Goal: Transaction & Acquisition: Subscribe to service/newsletter

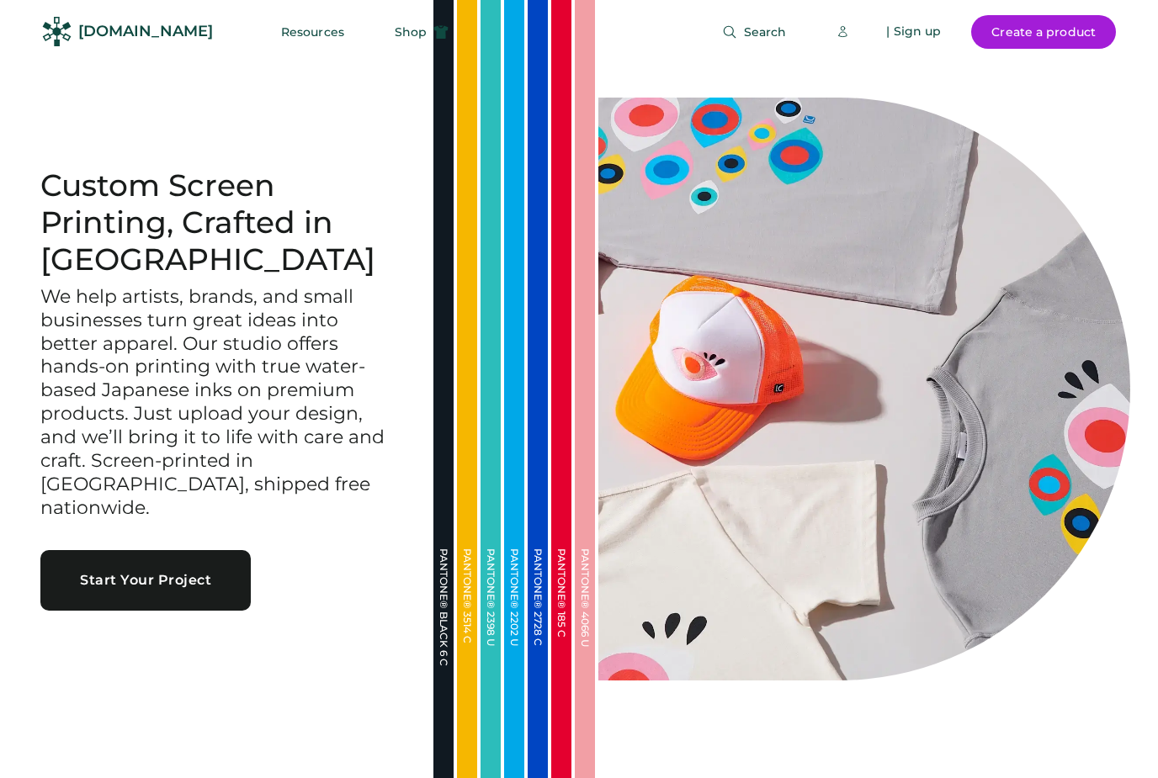
click at [746, 29] on span "Search" at bounding box center [765, 32] width 43 height 12
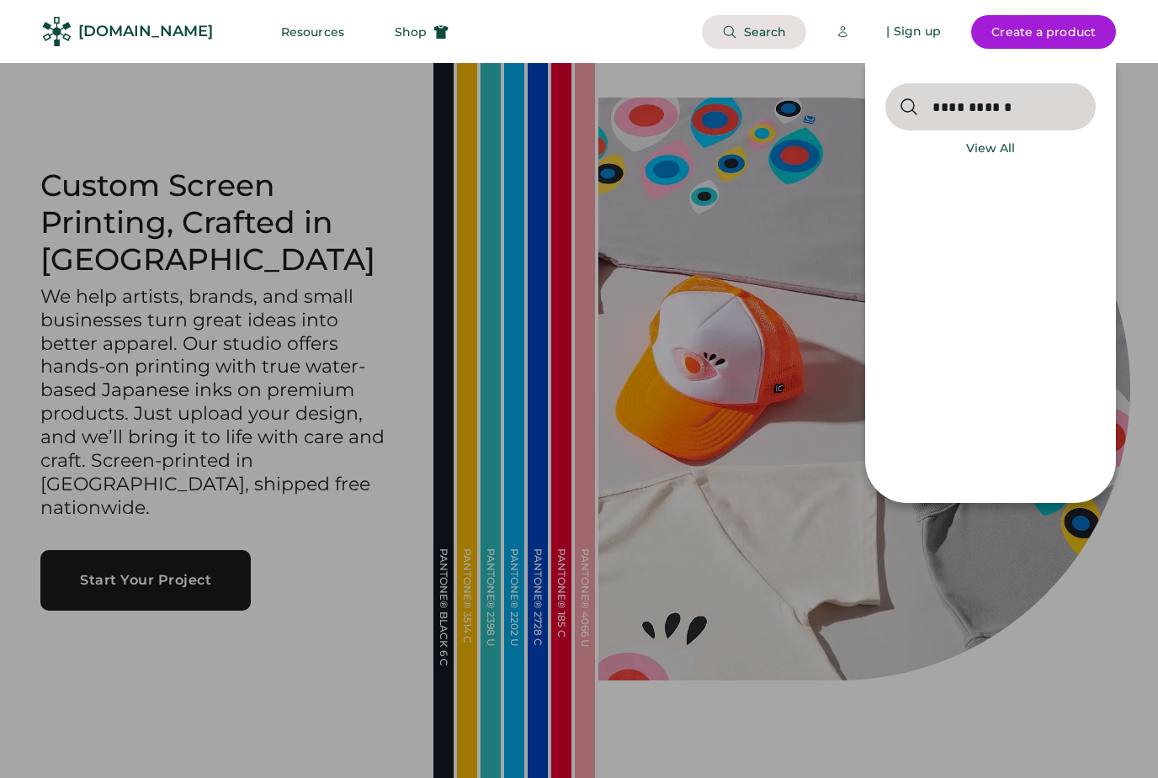
type input "**********"
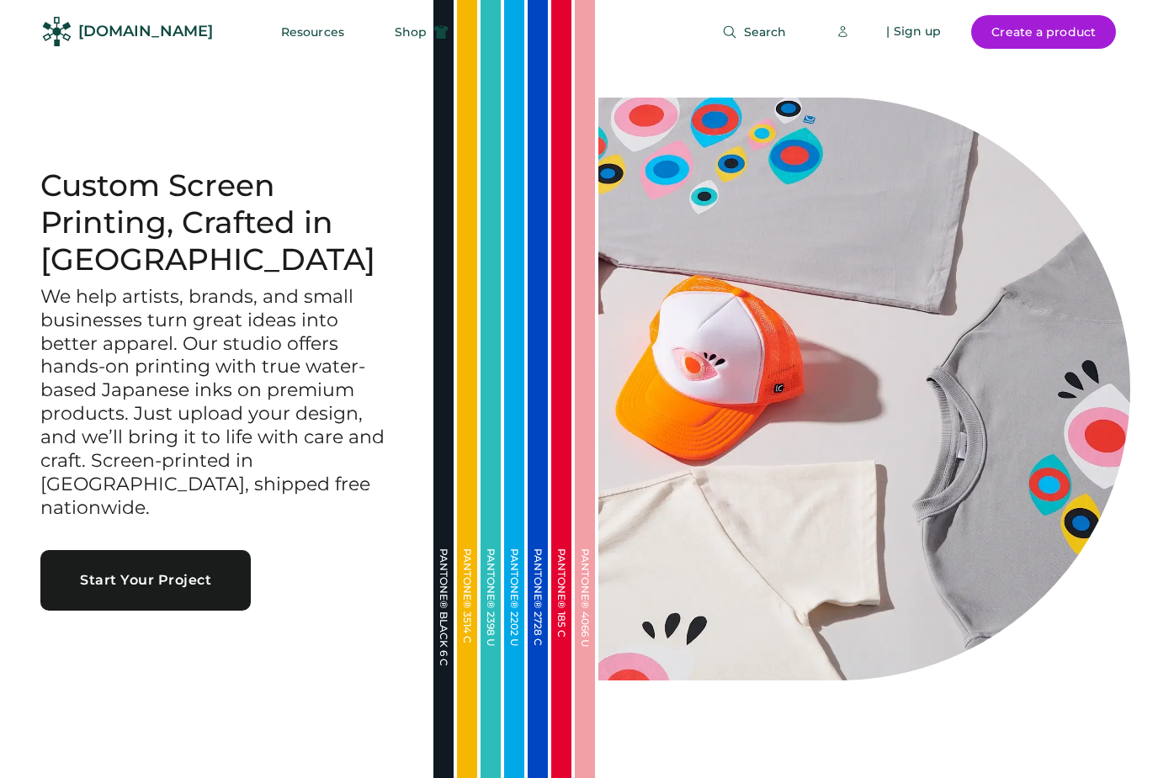
click at [918, 29] on div "| Sign up" at bounding box center [913, 32] width 55 height 17
